Goal: Check status: Check status

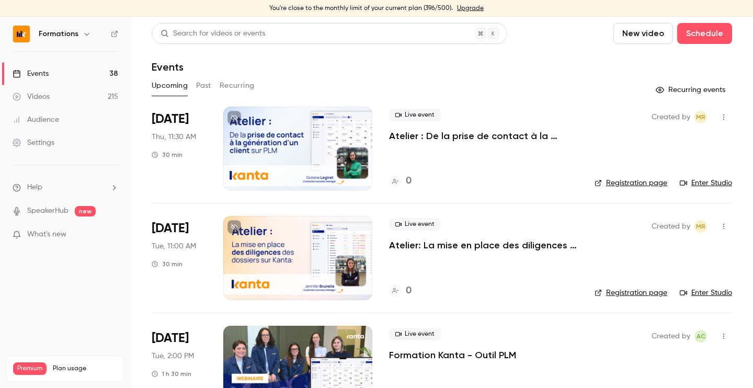
click at [84, 33] on icon "button" at bounding box center [87, 34] width 8 height 8
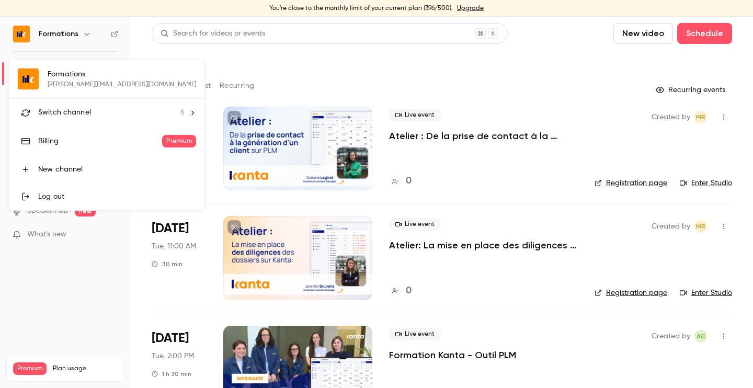
click at [303, 62] on div at bounding box center [376, 194] width 753 height 388
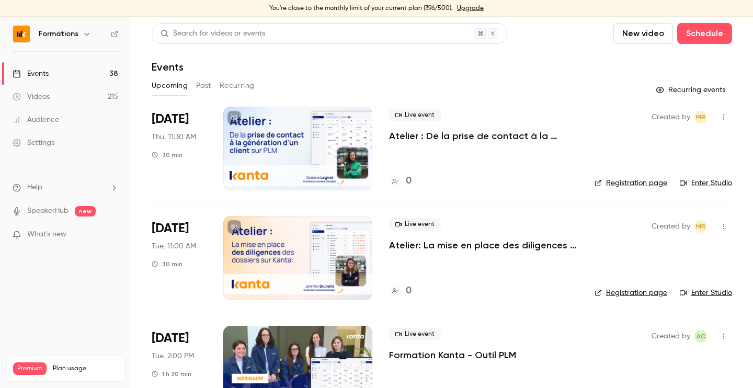
click at [85, 37] on icon "button" at bounding box center [87, 34] width 8 height 8
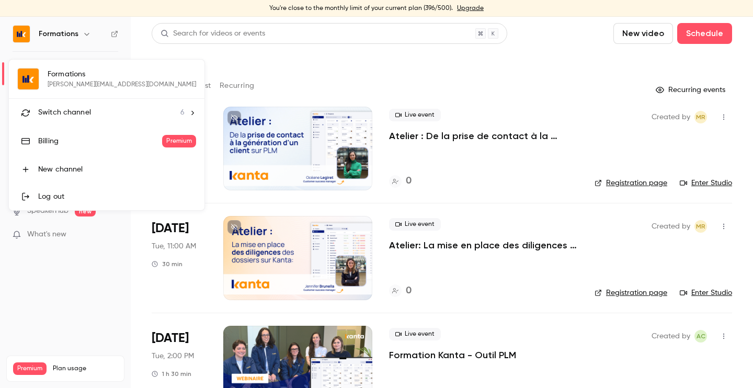
click at [72, 38] on div at bounding box center [376, 194] width 753 height 388
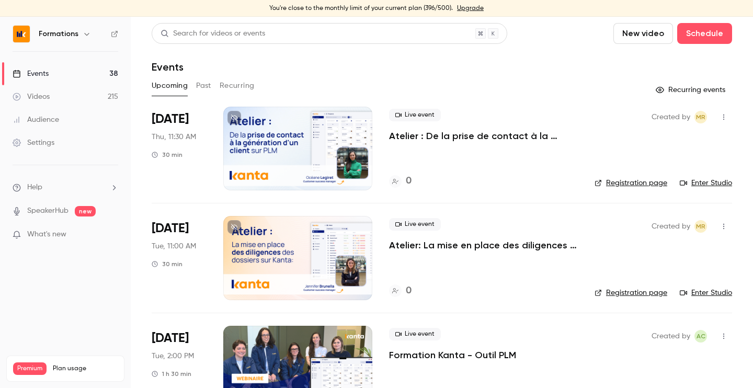
click at [84, 36] on icon "button" at bounding box center [87, 34] width 8 height 8
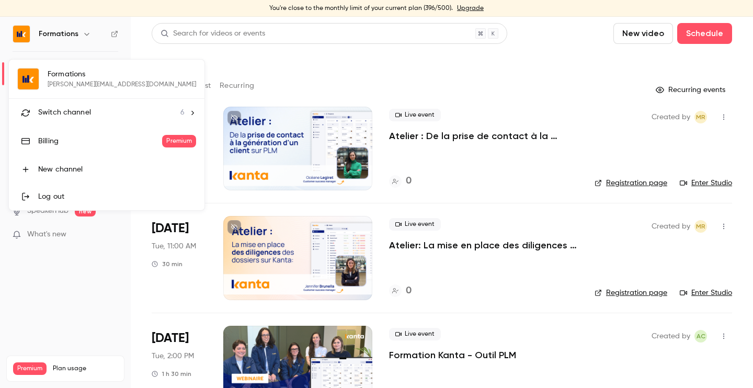
click at [307, 104] on div at bounding box center [376, 194] width 753 height 388
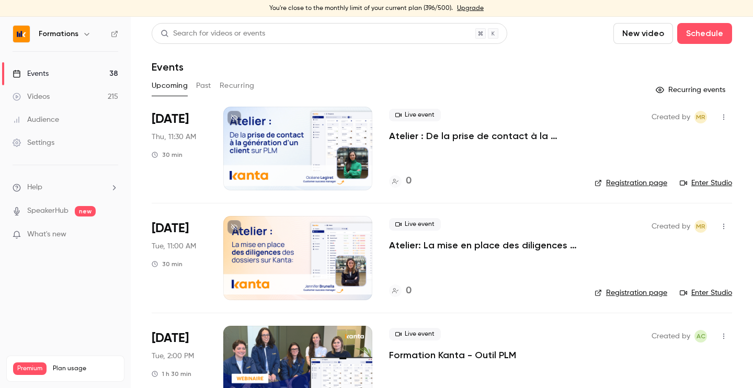
click at [230, 89] on button "Recurring" at bounding box center [237, 85] width 35 height 17
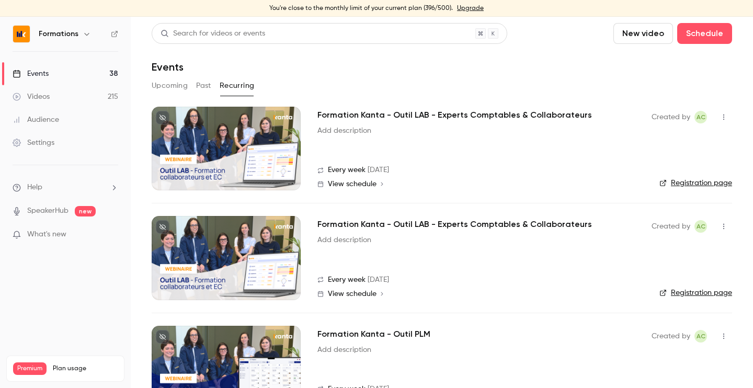
click at [202, 89] on button "Past" at bounding box center [203, 85] width 15 height 17
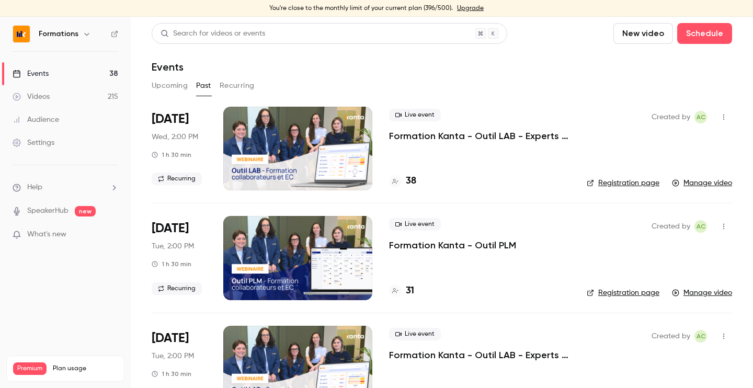
click at [159, 87] on button "Upcoming" at bounding box center [170, 85] width 36 height 17
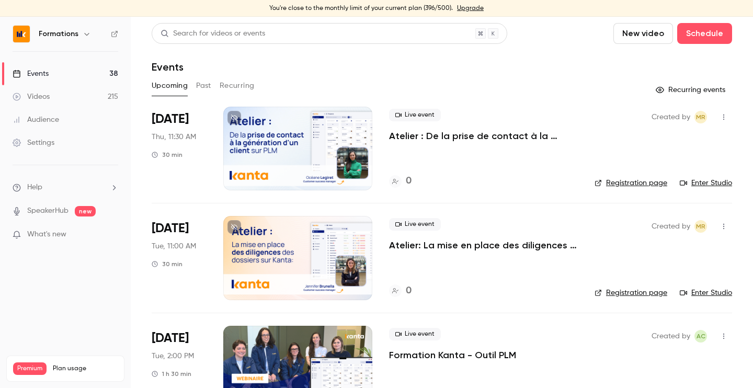
click at [86, 36] on icon "button" at bounding box center [87, 34] width 8 height 8
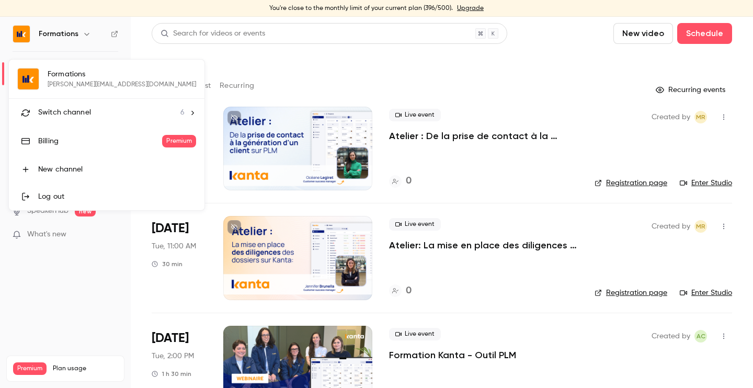
click at [327, 76] on div at bounding box center [376, 194] width 753 height 388
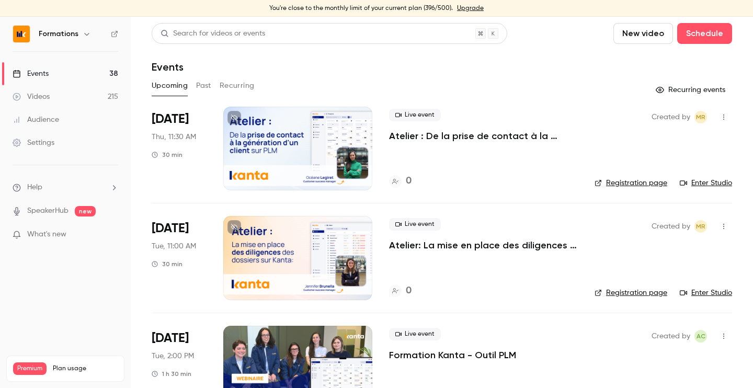
click at [200, 90] on button "Past" at bounding box center [203, 85] width 15 height 17
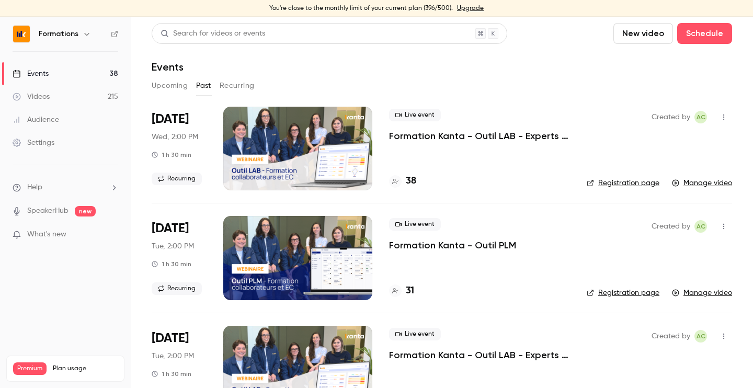
click at [245, 87] on button "Recurring" at bounding box center [237, 85] width 35 height 17
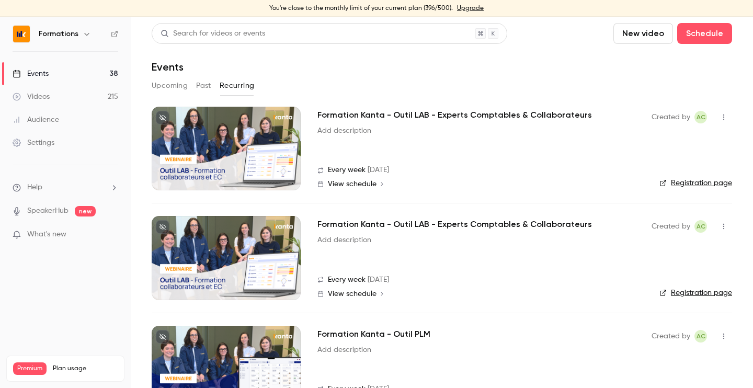
click at [192, 83] on div "Upcoming Past Recurring" at bounding box center [442, 85] width 581 height 17
click at [208, 84] on button "Past" at bounding box center [203, 85] width 15 height 17
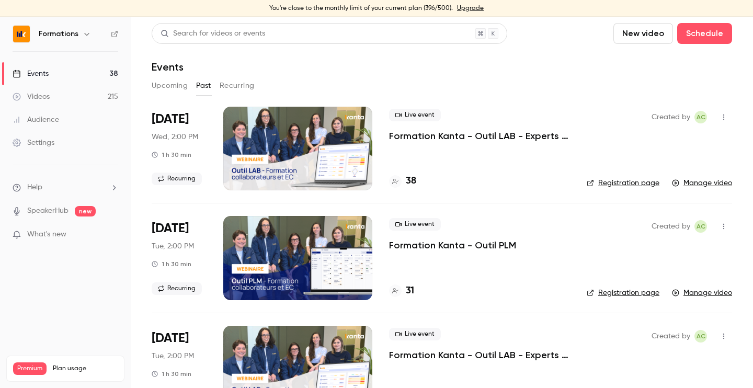
click at [163, 88] on button "Upcoming" at bounding box center [170, 85] width 36 height 17
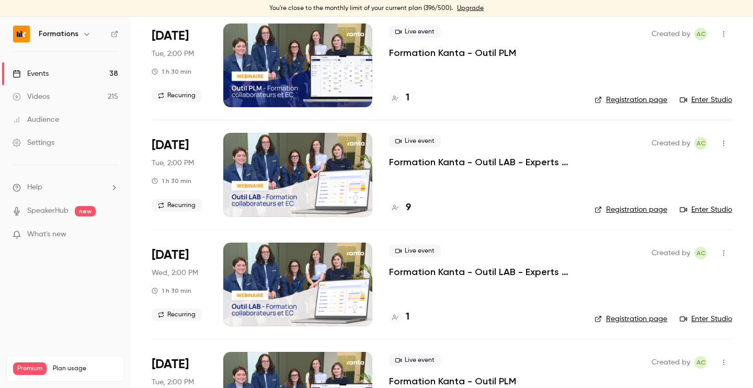
scroll to position [1233, 0]
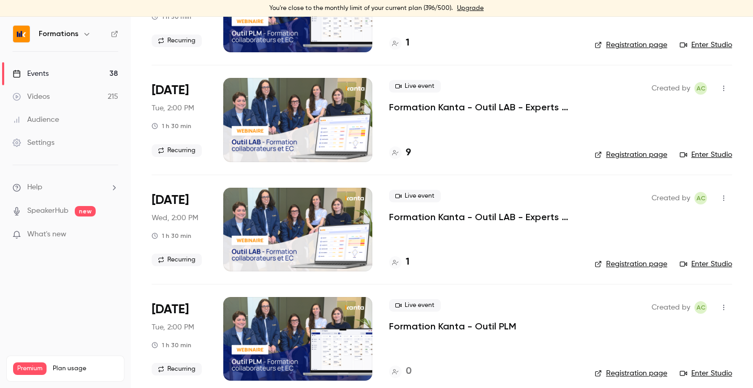
click at [625, 264] on link "Registration page" at bounding box center [631, 264] width 73 height 10
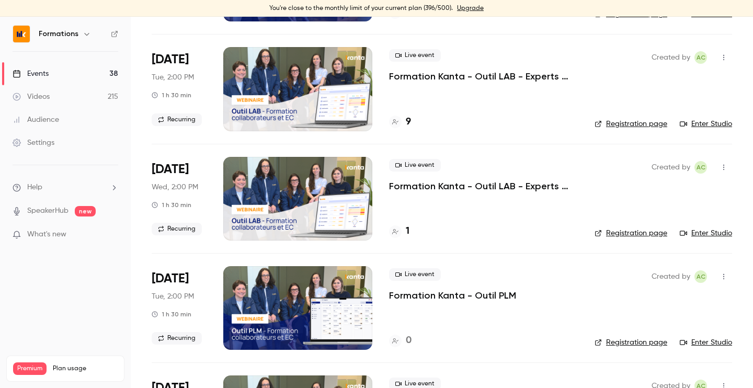
scroll to position [1266, 0]
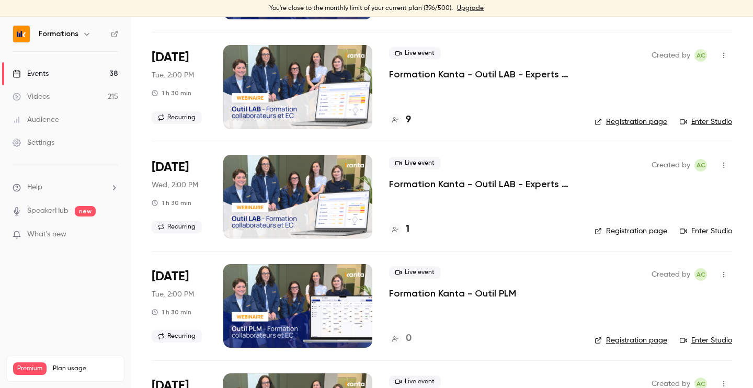
click at [393, 230] on icon at bounding box center [395, 229] width 6 height 5
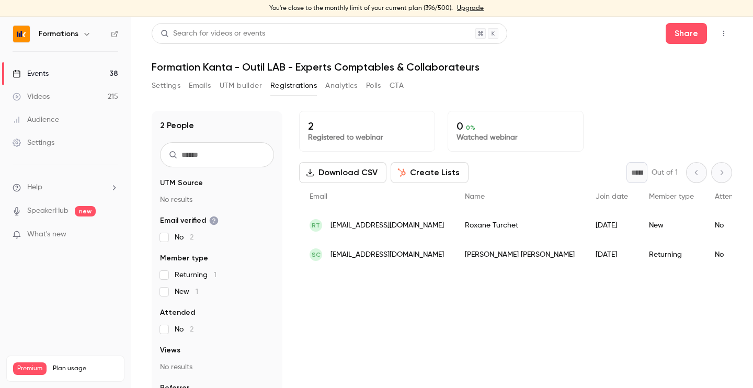
scroll to position [8, 0]
click at [83, 70] on link "Events 38" at bounding box center [65, 73] width 131 height 23
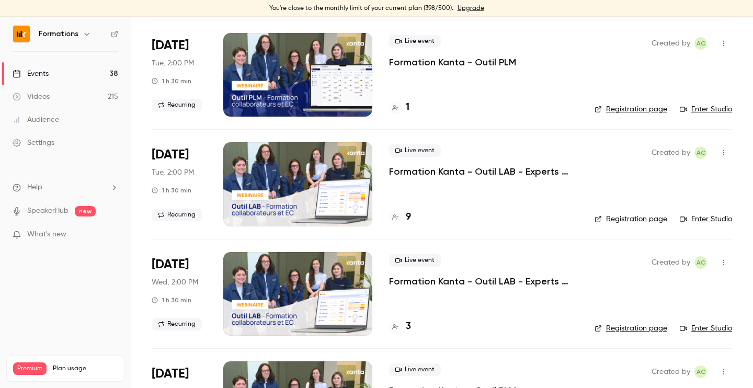
scroll to position [1186, 0]
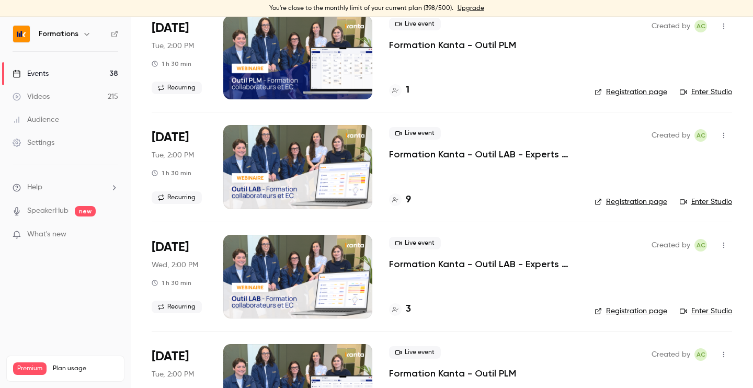
click at [406, 310] on h4 "3" at bounding box center [408, 309] width 5 height 14
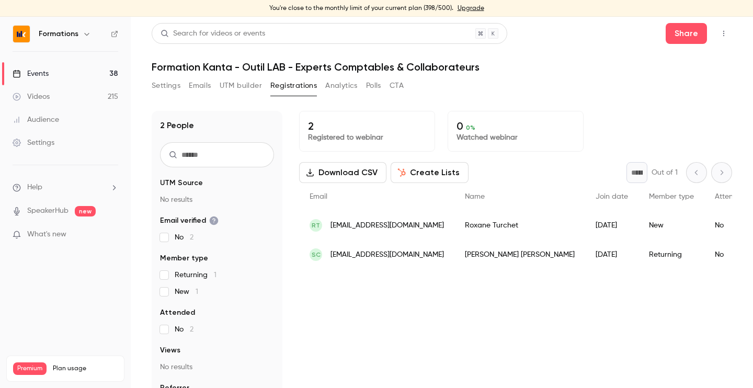
click at [83, 75] on link "Events 38" at bounding box center [65, 73] width 131 height 23
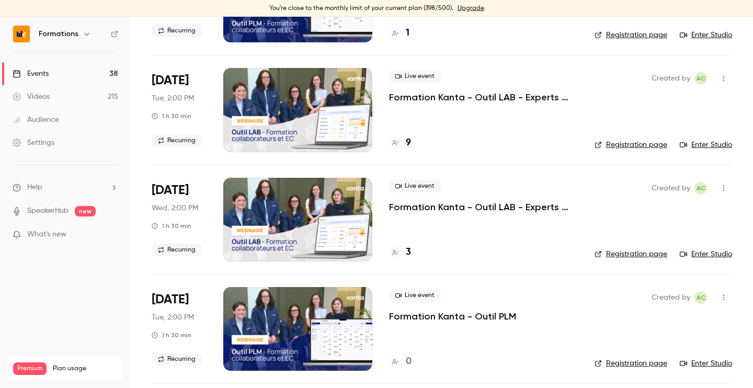
scroll to position [1291, 0]
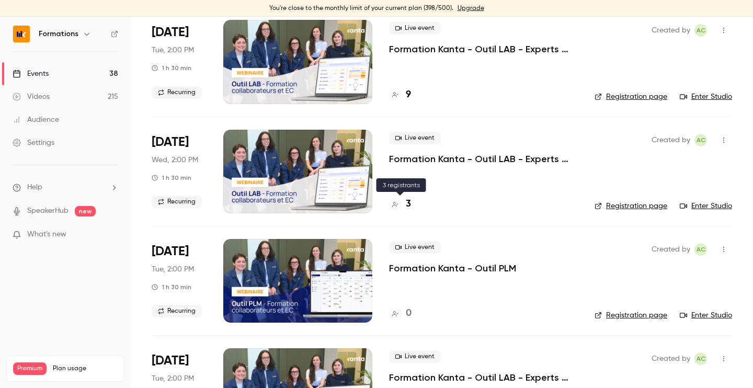
click at [402, 210] on div "3" at bounding box center [400, 204] width 22 height 14
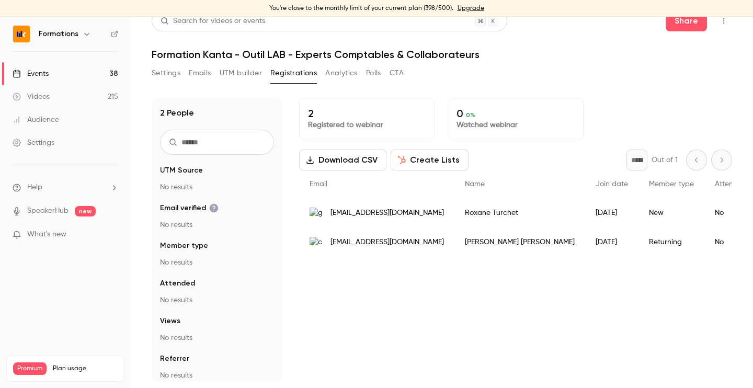
scroll to position [13, 0]
